Goal: Task Accomplishment & Management: Manage account settings

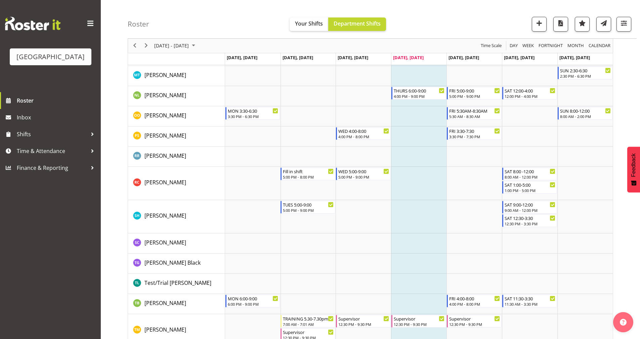
scroll to position [796, 0]
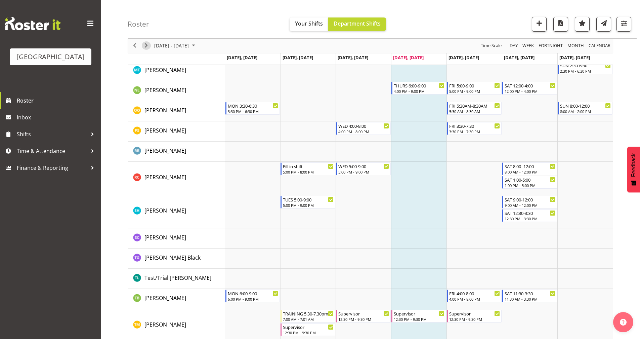
click at [147, 49] on span "Next" at bounding box center [146, 46] width 8 height 8
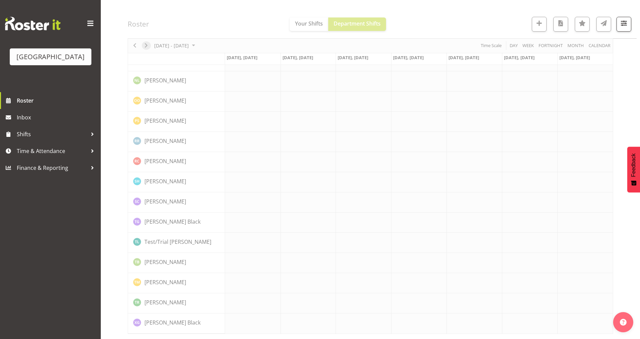
scroll to position [0, 0]
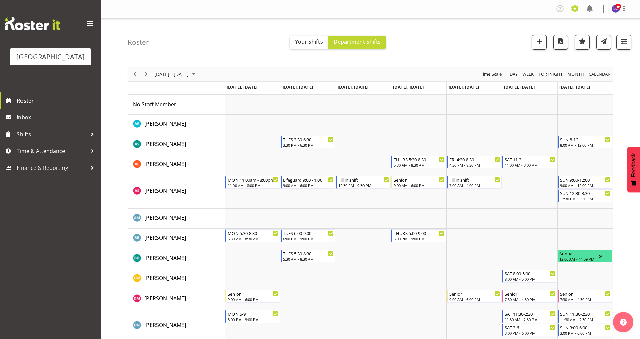
click at [575, 12] on span at bounding box center [574, 8] width 11 height 11
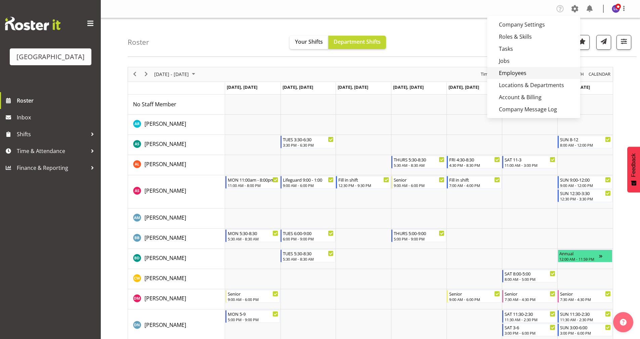
click at [532, 71] on link "Employees" at bounding box center [533, 73] width 93 height 12
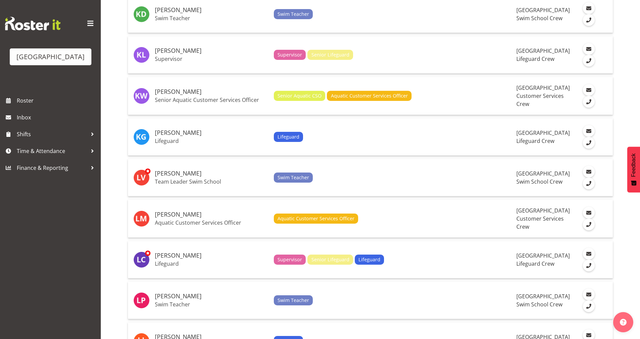
scroll to position [1832, 0]
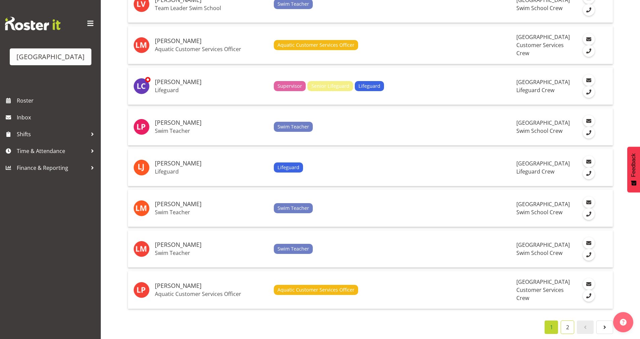
click at [569, 322] on link "2" at bounding box center [567, 326] width 13 height 13
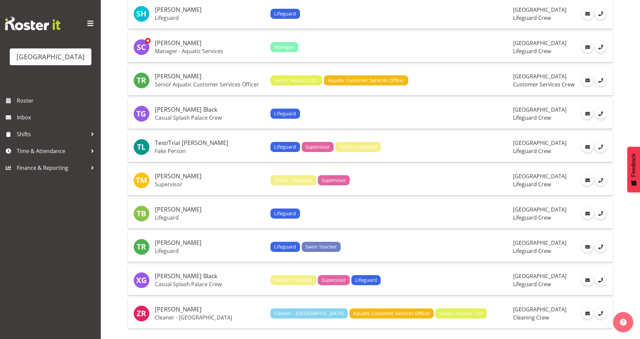
scroll to position [778, 0]
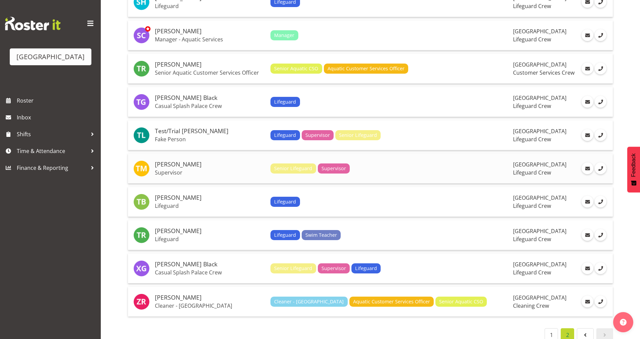
click at [224, 168] on td "Thomas Meulenbroek Supervisor" at bounding box center [210, 169] width 116 height 30
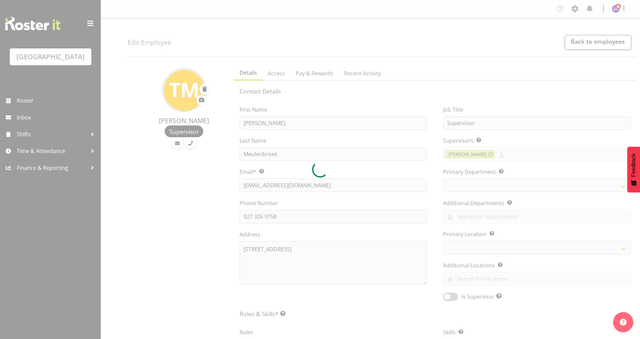
select select
select select "114"
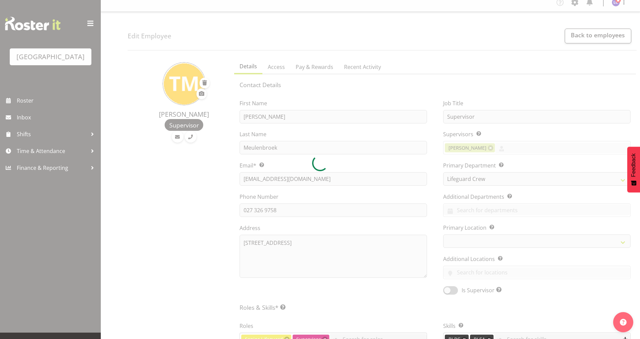
scroll to position [145, 0]
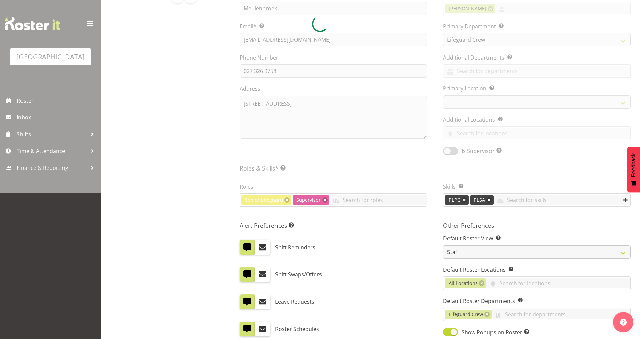
select select
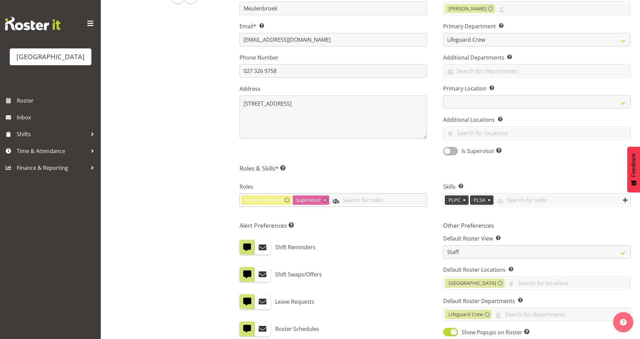
click at [378, 200] on input "text" at bounding box center [377, 199] width 97 height 10
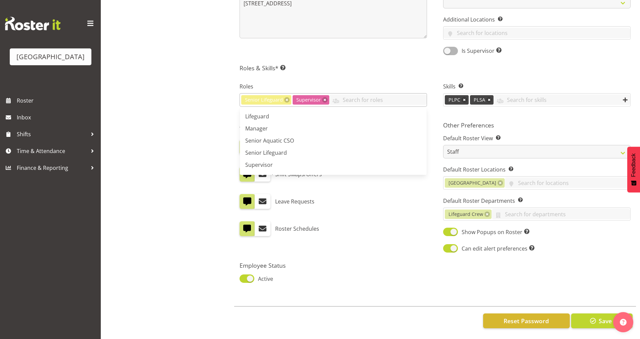
scroll to position [59, 0]
click at [299, 116] on link "Manager" at bounding box center [333, 118] width 187 height 12
click at [211, 117] on div "Thomas Meulenbroek Supervisor" at bounding box center [179, 77] width 102 height 522
click at [356, 97] on link at bounding box center [358, 99] width 5 height 5
click at [356, 95] on input "text" at bounding box center [377, 99] width 97 height 10
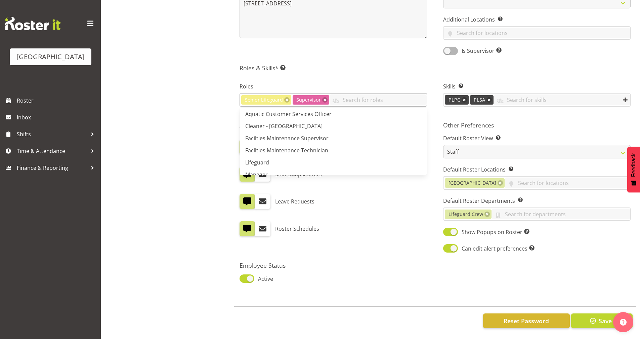
scroll to position [0, 0]
click at [163, 119] on div "Thomas Meulenbroek Supervisor" at bounding box center [179, 77] width 102 height 522
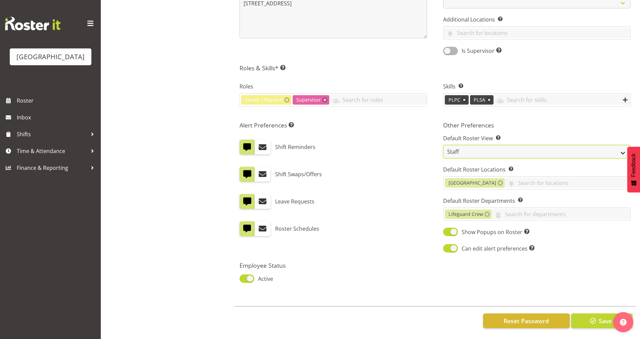
click at [476, 145] on select "Staff Role Shift - Horizontal Shift - Vertical Staff - Location" at bounding box center [536, 151] width 187 height 13
click at [392, 126] on div "Alert Preferences Specifies what type(s) of communication the employee will rec…" at bounding box center [333, 187] width 204 height 140
click at [545, 209] on input "text" at bounding box center [560, 214] width 139 height 10
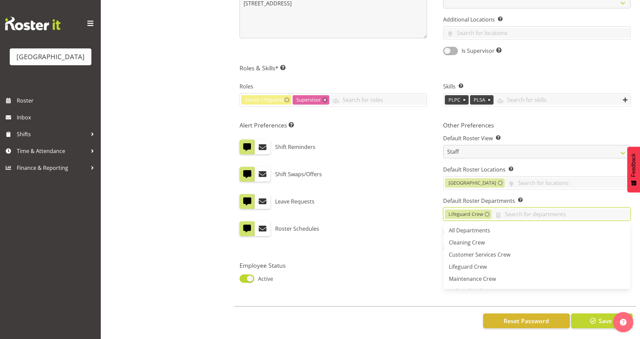
click at [408, 216] on div "Roster Schedules" at bounding box center [333, 226] width 187 height 20
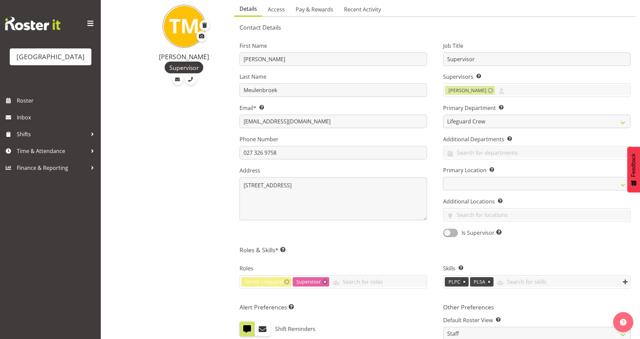
scroll to position [63, 0]
click at [277, 9] on span "Access" at bounding box center [276, 10] width 17 height 8
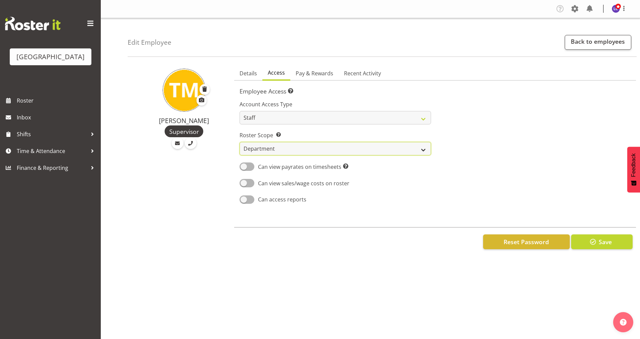
click at [280, 144] on select "Own Department Company" at bounding box center [335, 148] width 191 height 13
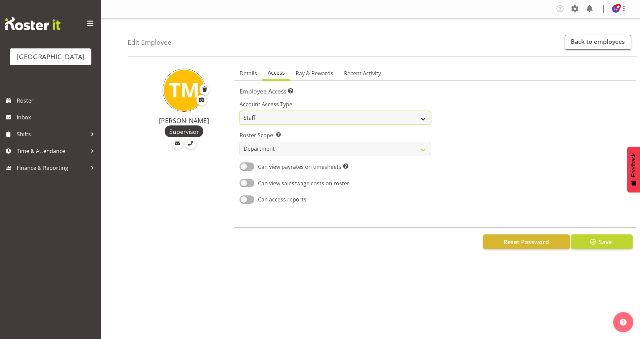
click at [288, 119] on select "Admin Manager Staff" at bounding box center [335, 117] width 191 height 13
click at [240, 111] on select "Admin Manager Staff" at bounding box center [335, 117] width 191 height 13
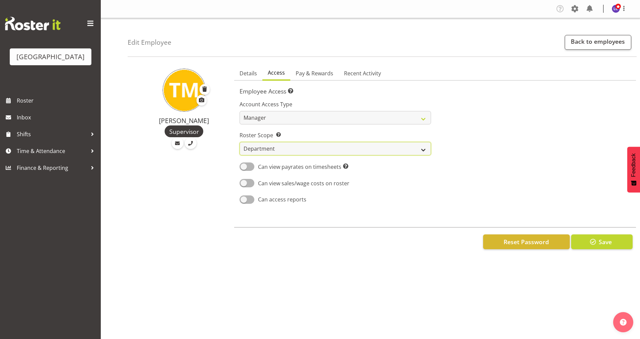
click at [298, 148] on select "Own Department Company" at bounding box center [335, 148] width 191 height 13
click at [300, 151] on select "Own Department Company" at bounding box center [335, 148] width 191 height 13
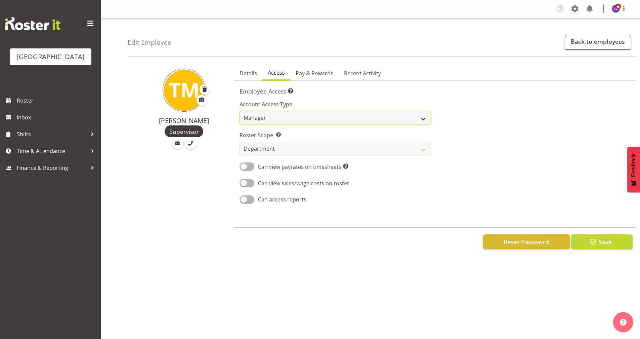
click at [300, 122] on select "Admin Manager Staff" at bounding box center [335, 117] width 191 height 13
click at [297, 118] on select "Admin Manager Staff" at bounding box center [335, 117] width 191 height 13
click at [486, 165] on div at bounding box center [535, 150] width 200 height 118
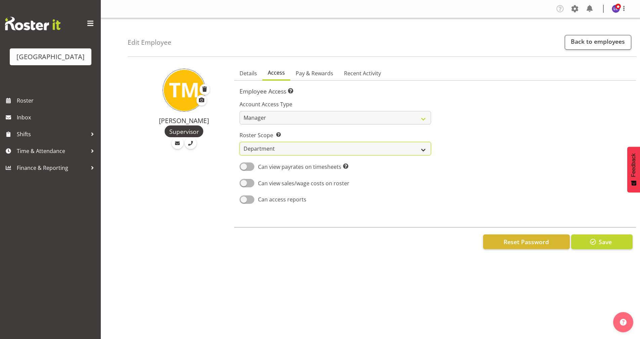
click at [267, 149] on select "Own Department Company" at bounding box center [335, 148] width 191 height 13
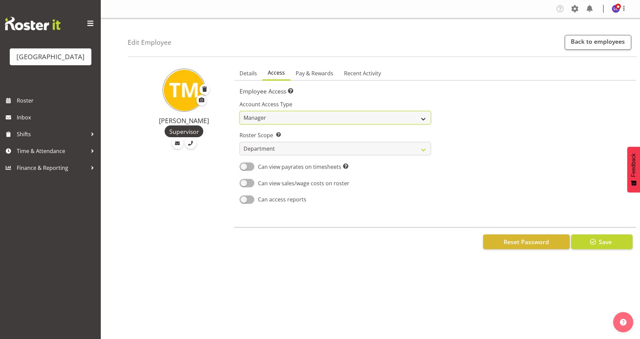
click at [286, 115] on select "Admin Manager Staff" at bounding box center [335, 117] width 191 height 13
select select "admin"
click at [240, 111] on select "Admin Manager Staff" at bounding box center [335, 117] width 191 height 13
click at [508, 153] on div at bounding box center [535, 150] width 200 height 118
click at [618, 242] on button "Save" at bounding box center [601, 241] width 61 height 15
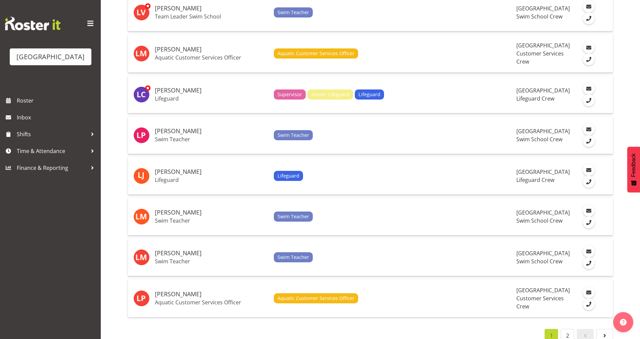
scroll to position [1832, 0]
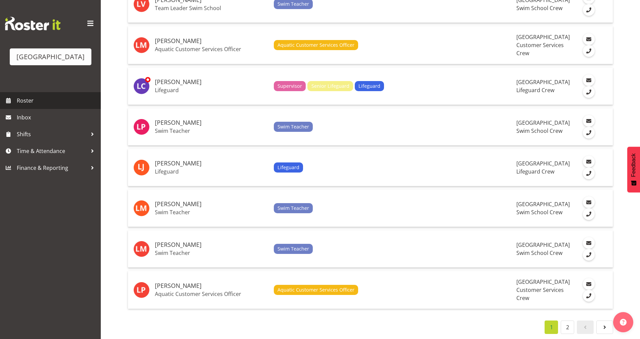
click at [59, 97] on span "Roster" at bounding box center [57, 100] width 81 height 10
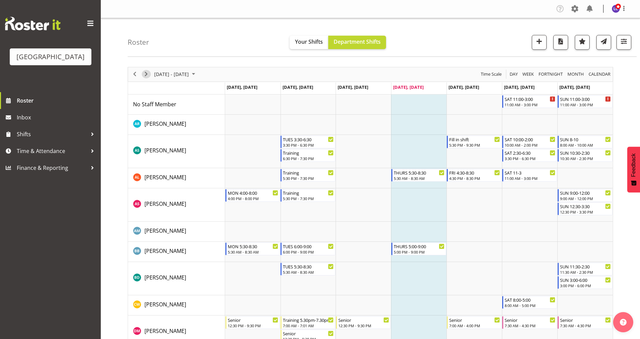
click at [143, 74] on span "Next" at bounding box center [146, 74] width 8 height 8
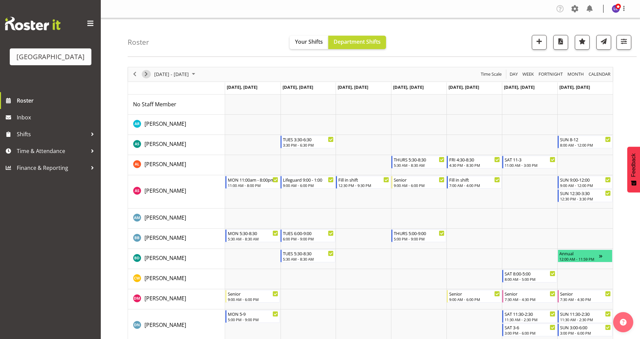
click at [146, 72] on span "Next" at bounding box center [146, 74] width 8 height 8
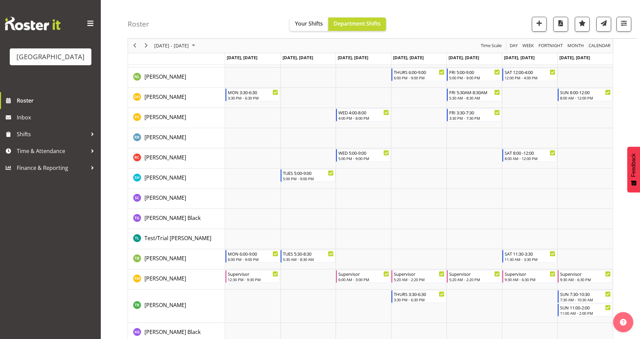
scroll to position [806, 0]
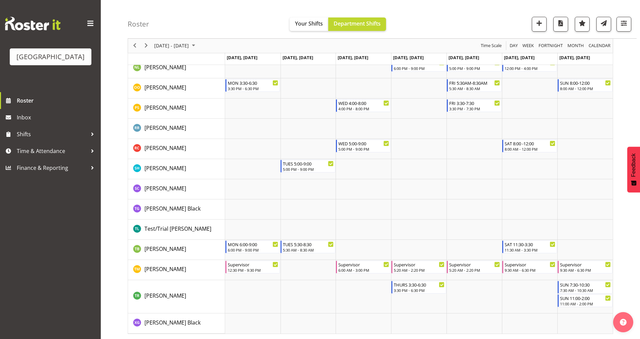
click at [140, 49] on div "previous period" at bounding box center [134, 46] width 11 height 14
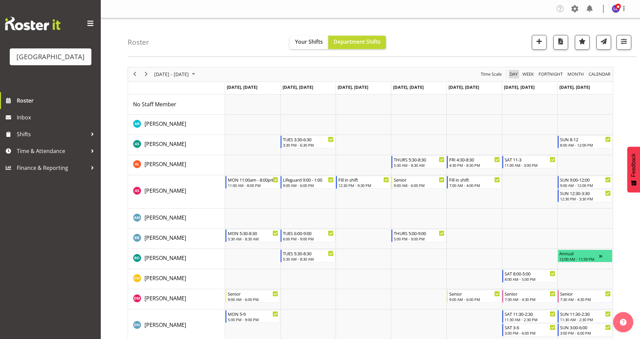
click at [512, 75] on span "Day" at bounding box center [513, 74] width 9 height 8
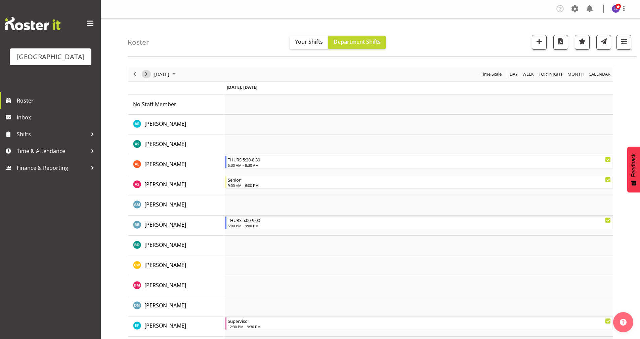
click at [149, 77] on span "Next" at bounding box center [146, 74] width 8 height 8
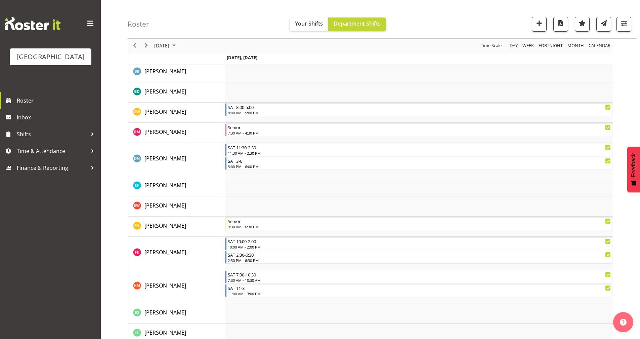
scroll to position [157, 0]
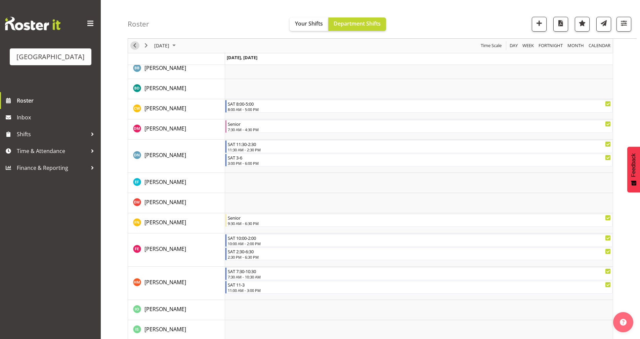
click at [135, 46] on span "Previous" at bounding box center [135, 46] width 8 height 8
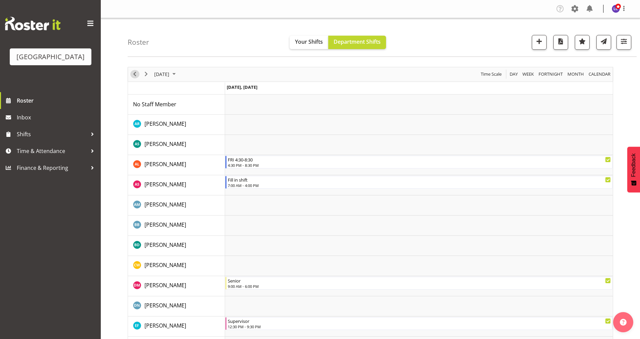
click at [134, 76] on span "Previous" at bounding box center [135, 74] width 8 height 8
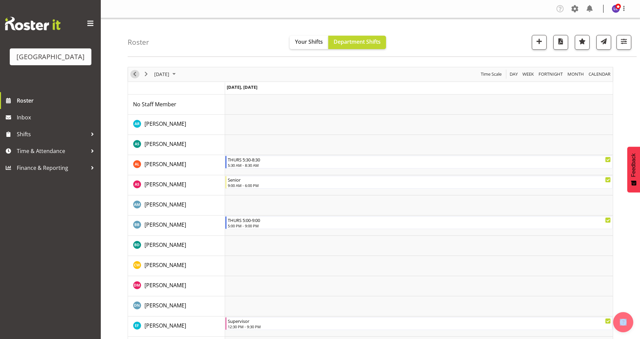
click at [133, 73] on span "Previous" at bounding box center [135, 74] width 8 height 8
click at [137, 78] on span "Previous" at bounding box center [135, 74] width 8 height 8
click at [144, 72] on span "Next" at bounding box center [146, 74] width 8 height 8
click at [137, 75] on span "Previous" at bounding box center [135, 74] width 8 height 8
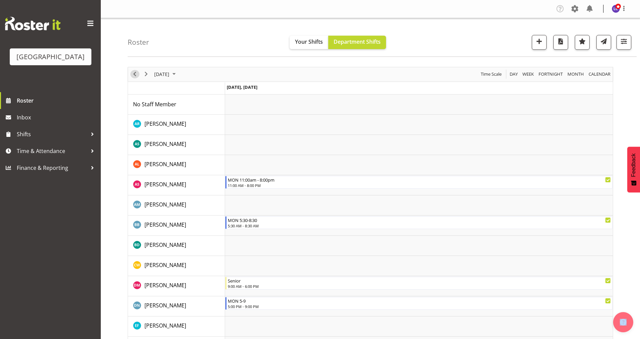
click at [135, 74] on span "Previous" at bounding box center [135, 74] width 8 height 8
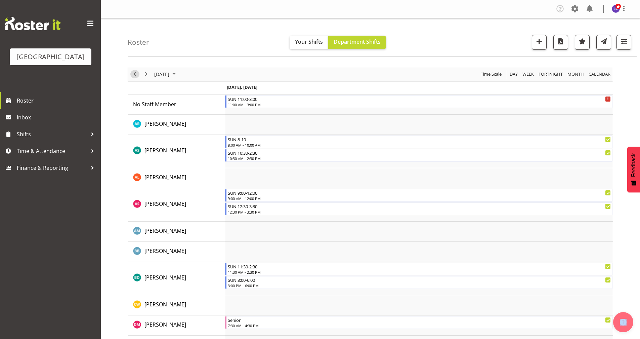
click at [135, 74] on span "Previous" at bounding box center [135, 74] width 8 height 8
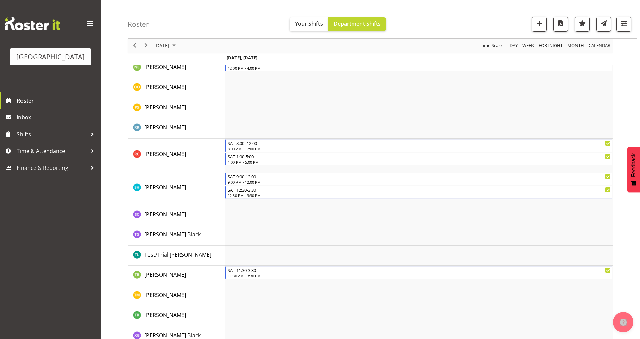
scroll to position [754, 0]
